Goal: Information Seeking & Learning: Understand process/instructions

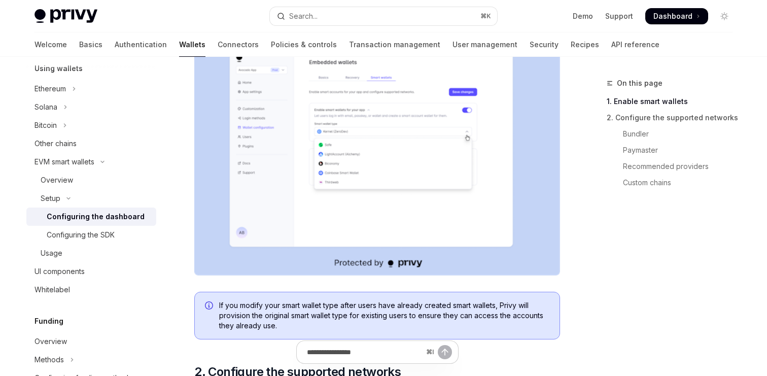
scroll to position [70, 0]
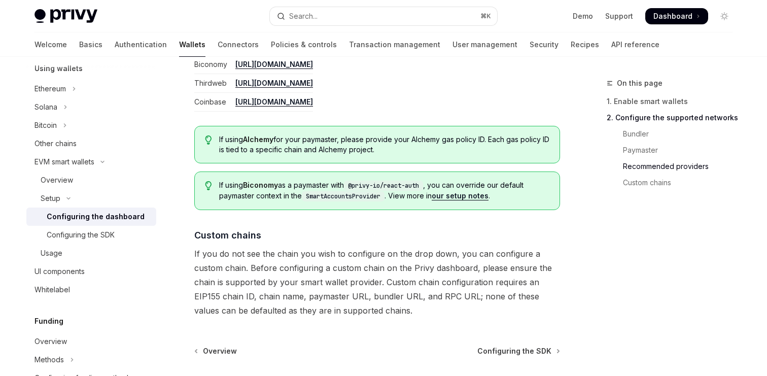
scroll to position [1448, 0]
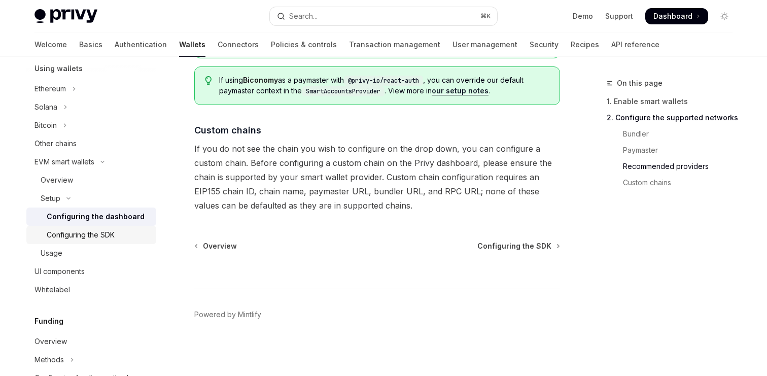
click at [111, 233] on div "Configuring the SDK" at bounding box center [81, 235] width 68 height 12
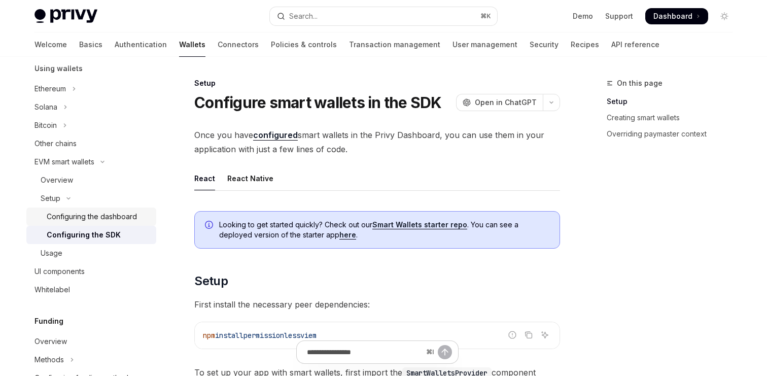
click at [122, 211] on div "Configuring the dashboard" at bounding box center [92, 217] width 90 height 12
type textarea "*"
